Goal: Navigation & Orientation: Understand site structure

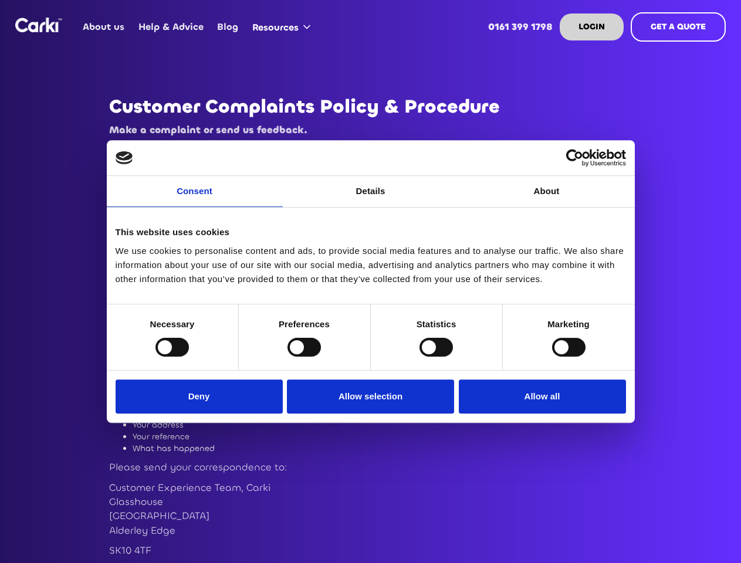
click at [195, 198] on link "Consent" at bounding box center [195, 191] width 176 height 31
click at [371, 198] on link "Details" at bounding box center [371, 191] width 176 height 31
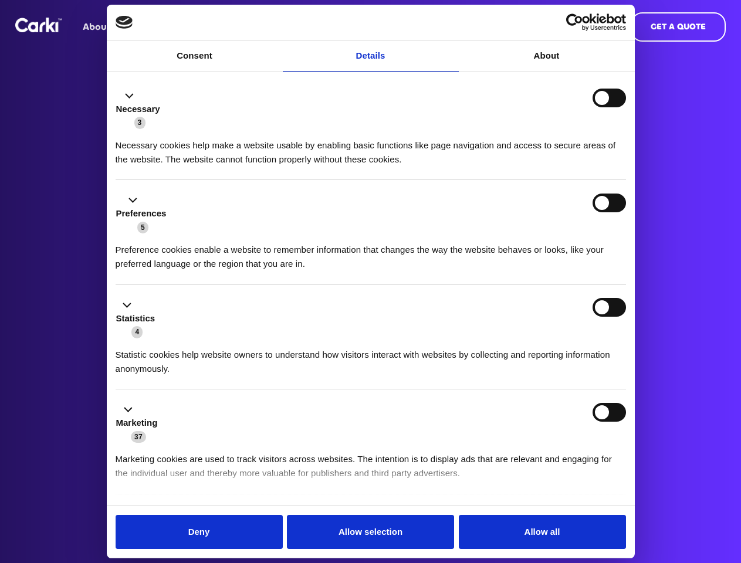
click at [547, 167] on div "Necessary cookies help make a website usable by enabling basic functions like p…" at bounding box center [371, 148] width 511 height 37
click at [172, 347] on li "Statistics 4 Statistic cookies help website owners to understand how visitors i…" at bounding box center [371, 337] width 511 height 105
click at [304, 347] on li "Statistics 4 Statistic cookies help website owners to understand how visitors i…" at bounding box center [371, 337] width 511 height 105
click at [436, 347] on li "Statistics 4 Statistic cookies help website owners to understand how visitors i…" at bounding box center [371, 337] width 511 height 105
click at [569, 347] on li "Statistics 4 Statistic cookies help website owners to understand how visitors i…" at bounding box center [371, 337] width 511 height 105
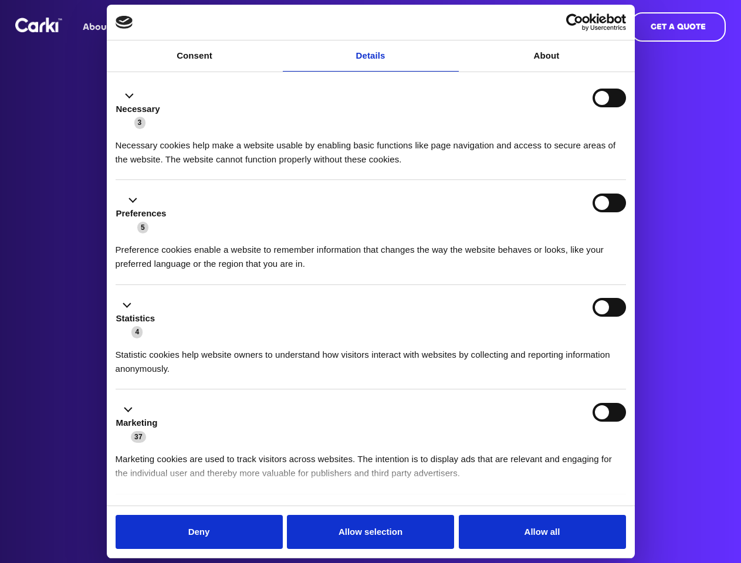
click at [202, 339] on div "Statistics 4" at bounding box center [371, 318] width 511 height 41
click at [371, 339] on div "Statistics 4" at bounding box center [371, 318] width 511 height 41
click at [539, 339] on div "Statistics 4" at bounding box center [371, 318] width 511 height 41
